Goal: Task Accomplishment & Management: Manage account settings

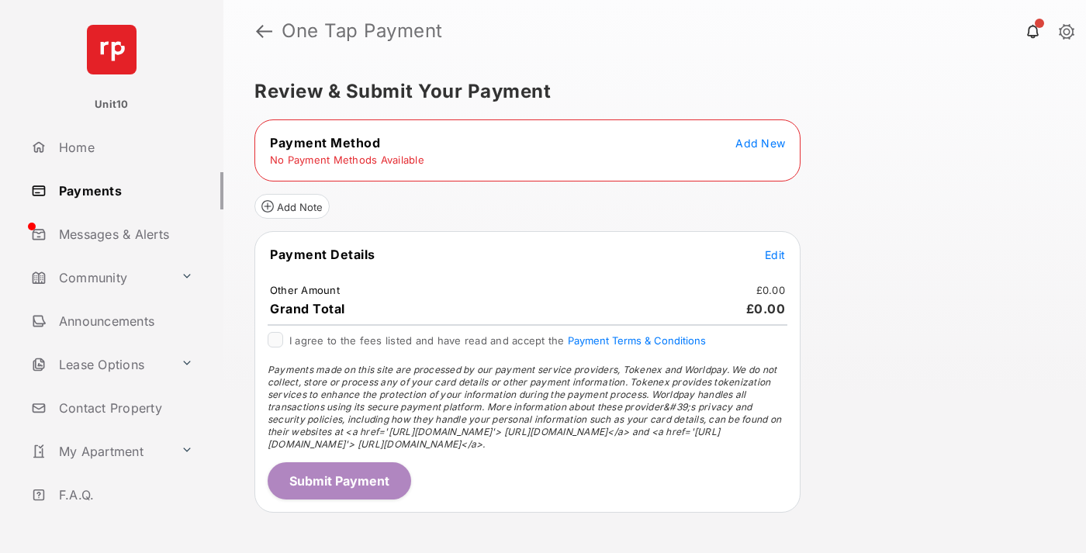
click at [760, 143] on span "Add New" at bounding box center [760, 143] width 50 height 13
